Goal: Navigation & Orientation: Understand site structure

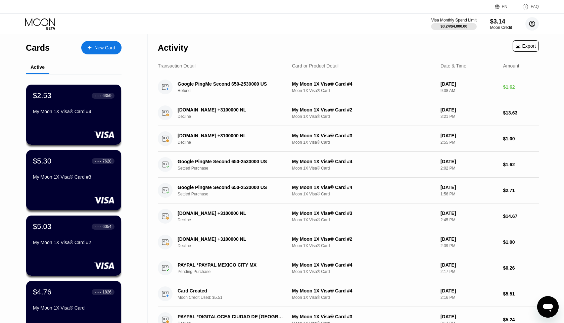
click at [530, 24] on circle at bounding box center [531, 23] width 13 height 13
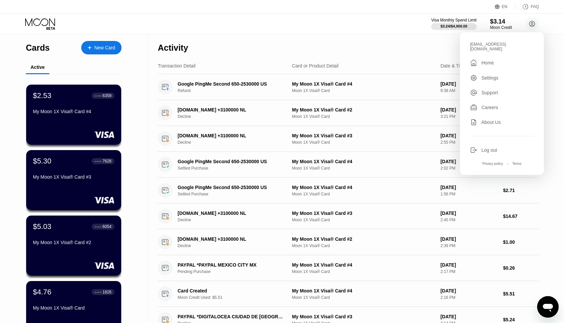
click at [488, 60] on div "Home" at bounding box center [487, 62] width 12 height 5
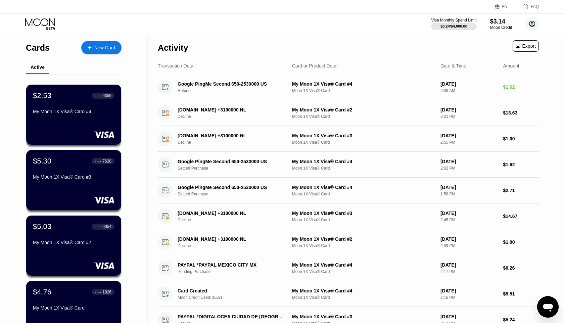
click at [534, 25] on circle at bounding box center [531, 23] width 13 height 13
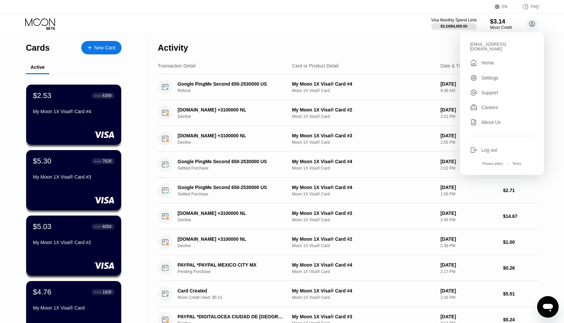
click at [487, 75] on div "Settings" at bounding box center [489, 77] width 17 height 5
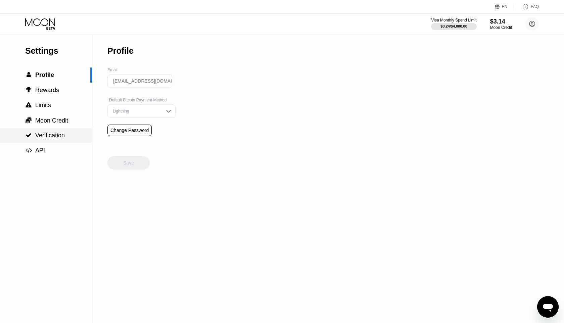
click at [53, 136] on span "Verification" at bounding box center [50, 135] width 30 height 7
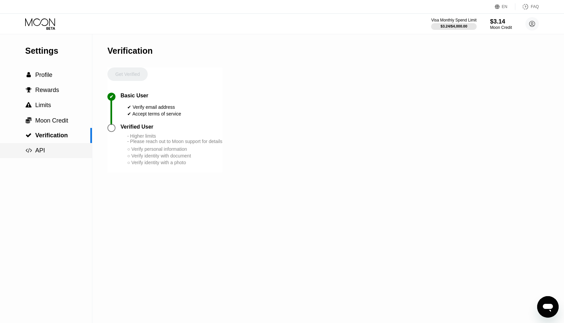
click at [50, 145] on div " API" at bounding box center [46, 150] width 92 height 15
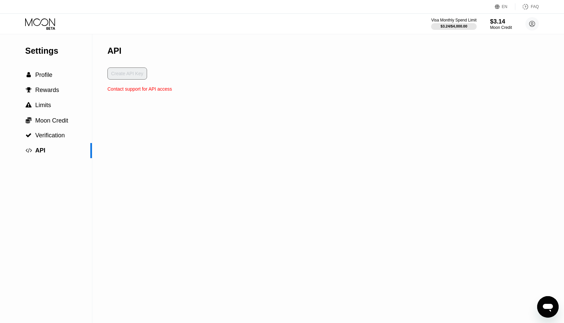
click at [139, 77] on div "Create API Key" at bounding box center [139, 76] width 64 height 19
click at [53, 93] on span "Rewards" at bounding box center [47, 90] width 24 height 7
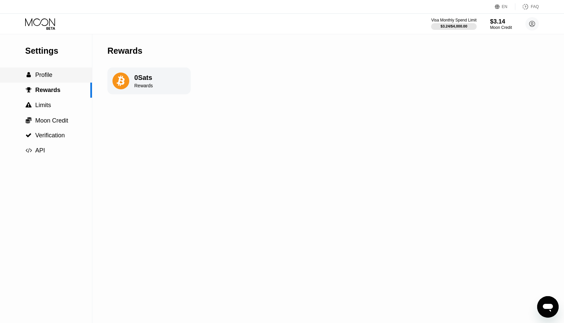
click at [49, 80] on div " Profile" at bounding box center [46, 74] width 92 height 15
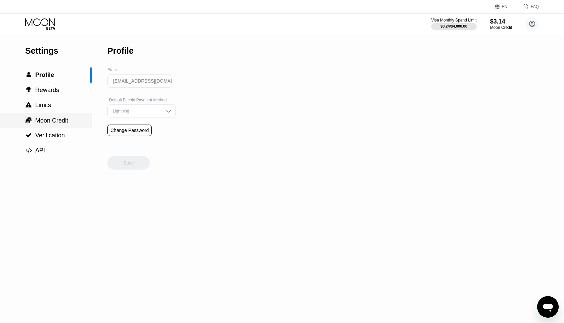
click at [50, 118] on span "Moon Credit" at bounding box center [51, 120] width 33 height 7
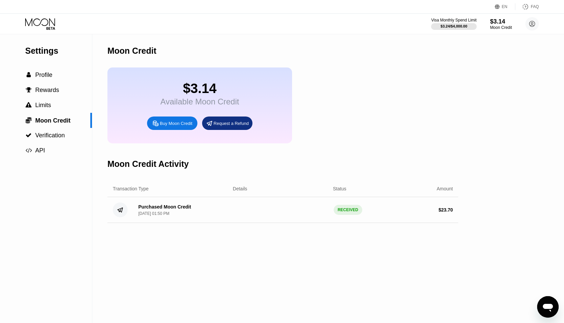
click at [46, 30] on icon at bounding box center [40, 24] width 31 height 12
